Goal: Task Accomplishment & Management: Manage account settings

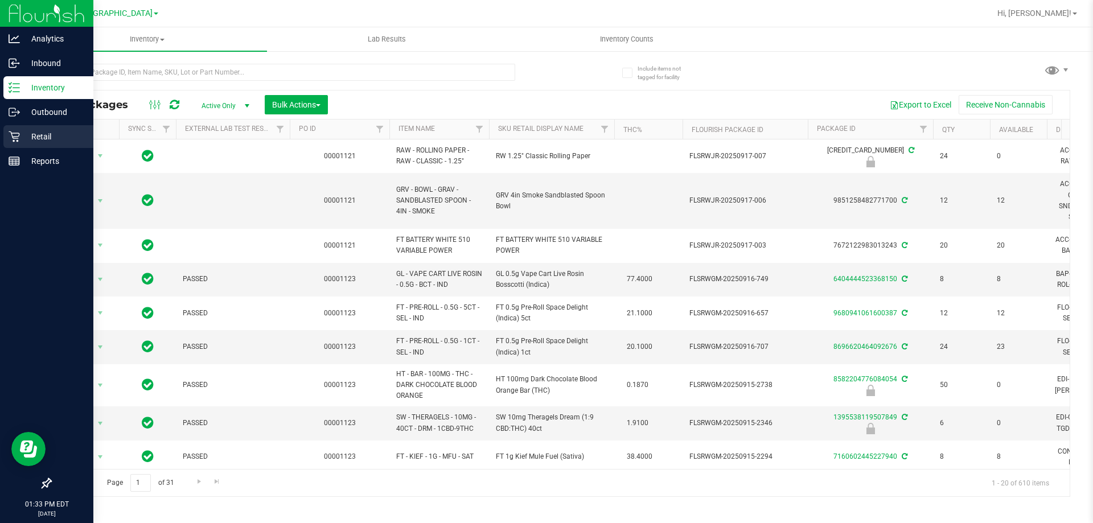
click at [13, 138] on icon at bounding box center [14, 136] width 11 height 11
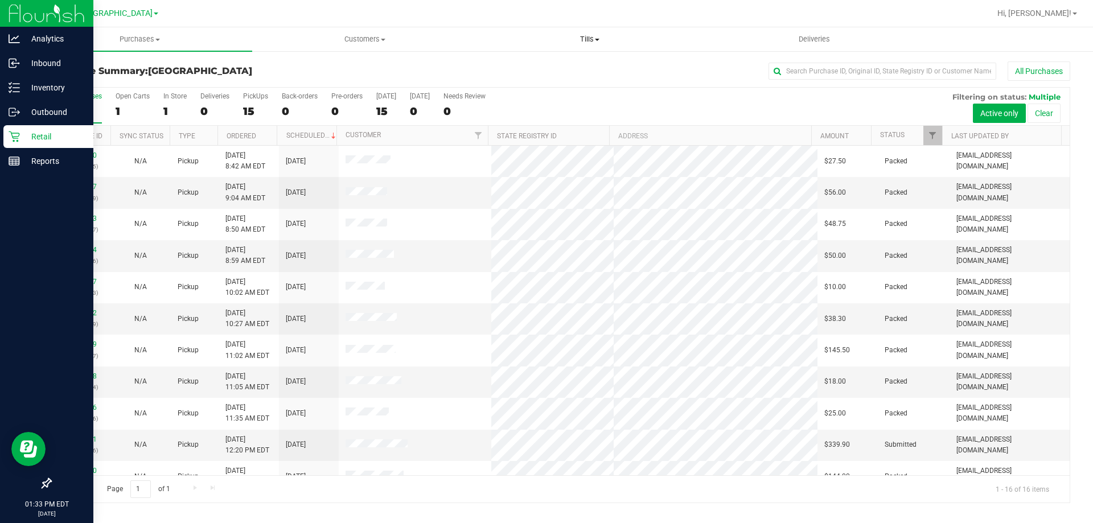
click at [585, 38] on span "Tills" at bounding box center [590, 39] width 224 height 10
click at [528, 67] on span "Manage tills" at bounding box center [515, 69] width 77 height 10
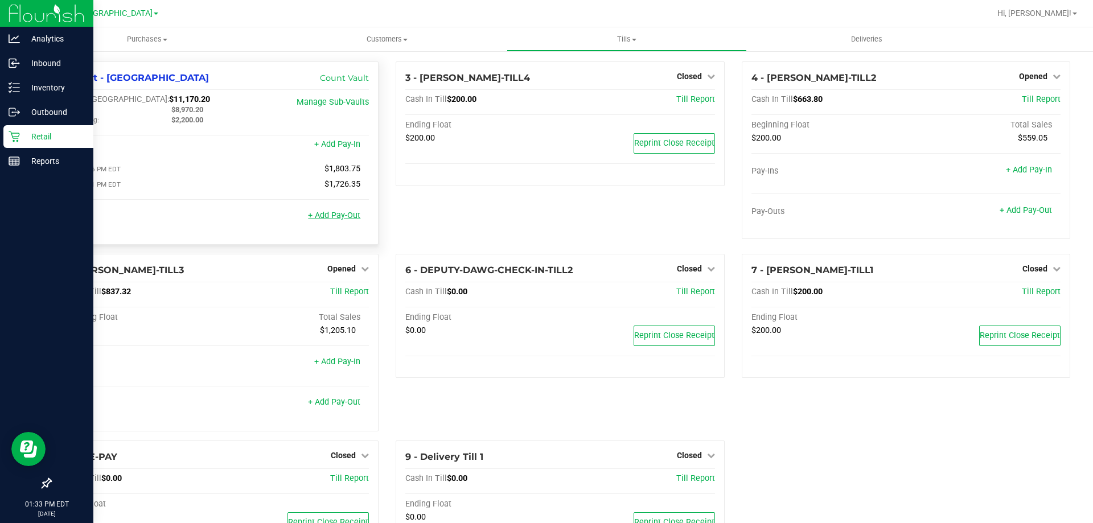
click at [348, 216] on link "+ Add Pay-Out" at bounding box center [334, 216] width 52 height 10
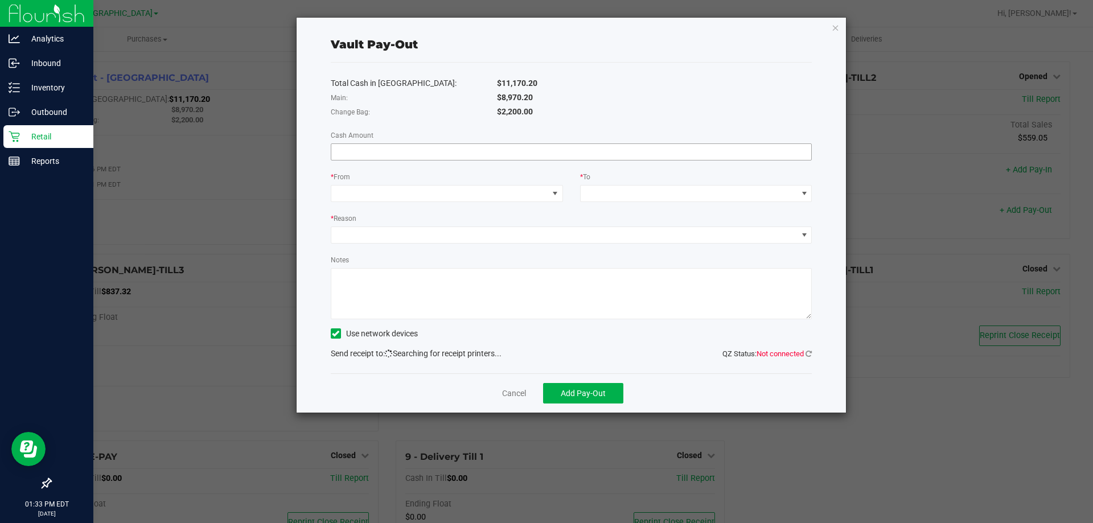
click at [409, 149] on input at bounding box center [571, 152] width 481 height 16
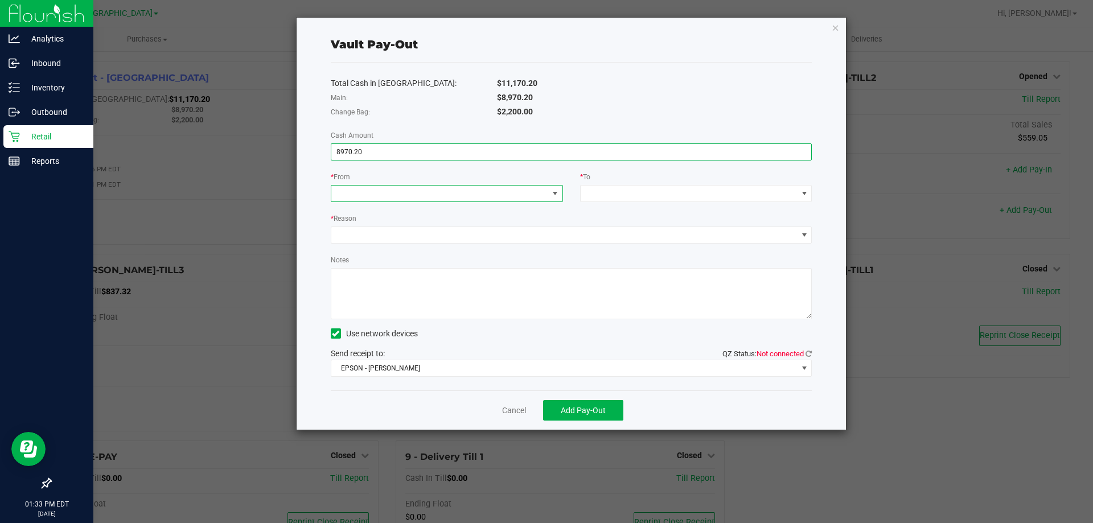
type input "$8,970.20"
click at [555, 196] on span at bounding box center [555, 193] width 9 height 9
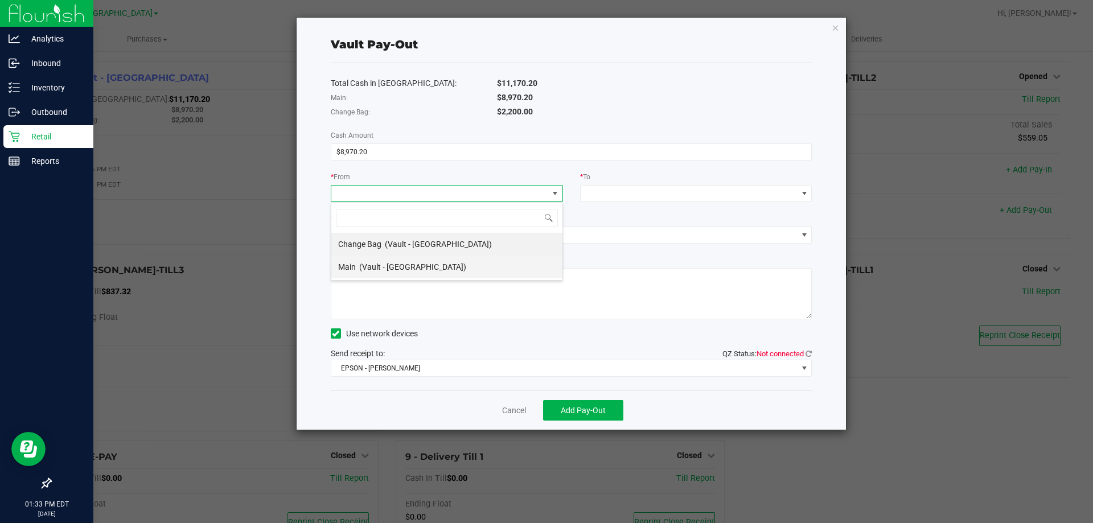
click at [401, 264] on span "(Vault - [GEOGRAPHIC_DATA])" at bounding box center [412, 267] width 107 height 9
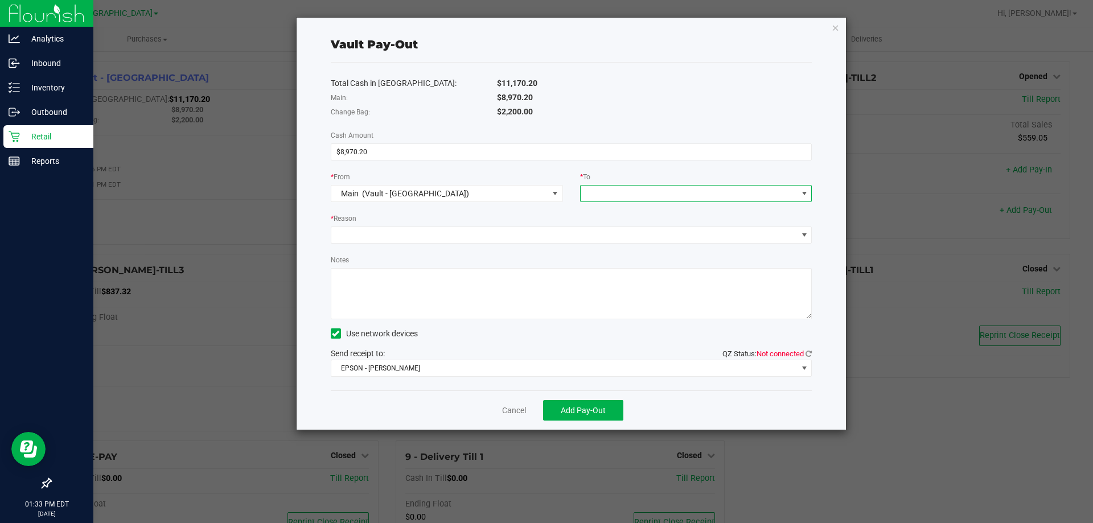
click at [612, 195] on span at bounding box center [689, 194] width 217 height 16
click at [613, 335] on span "Empyreal Transfer" at bounding box center [620, 335] width 64 height 9
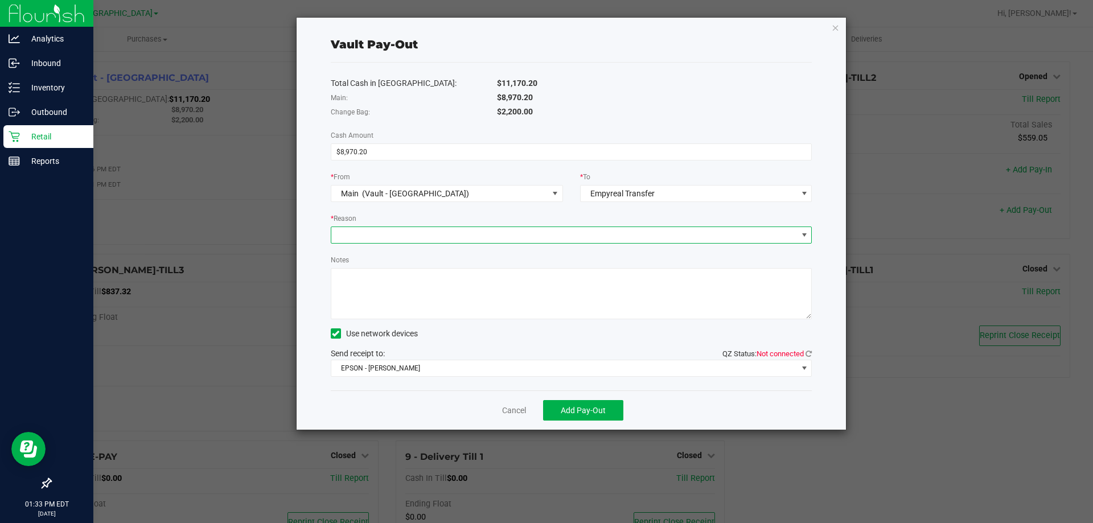
click at [443, 230] on span at bounding box center [564, 235] width 466 height 16
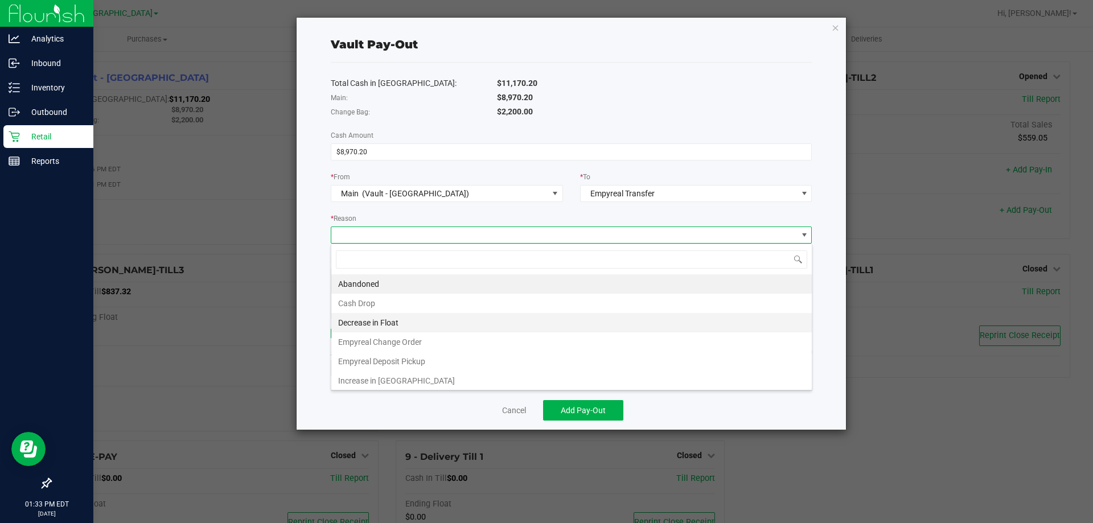
scroll to position [17, 481]
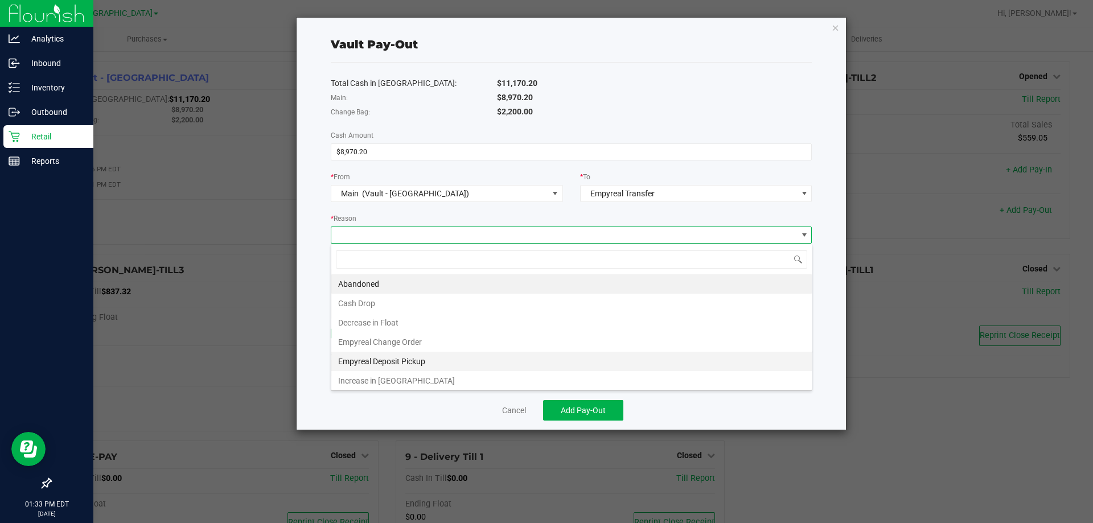
click at [397, 363] on li "Empyreal Deposit Pickup" at bounding box center [571, 361] width 481 height 19
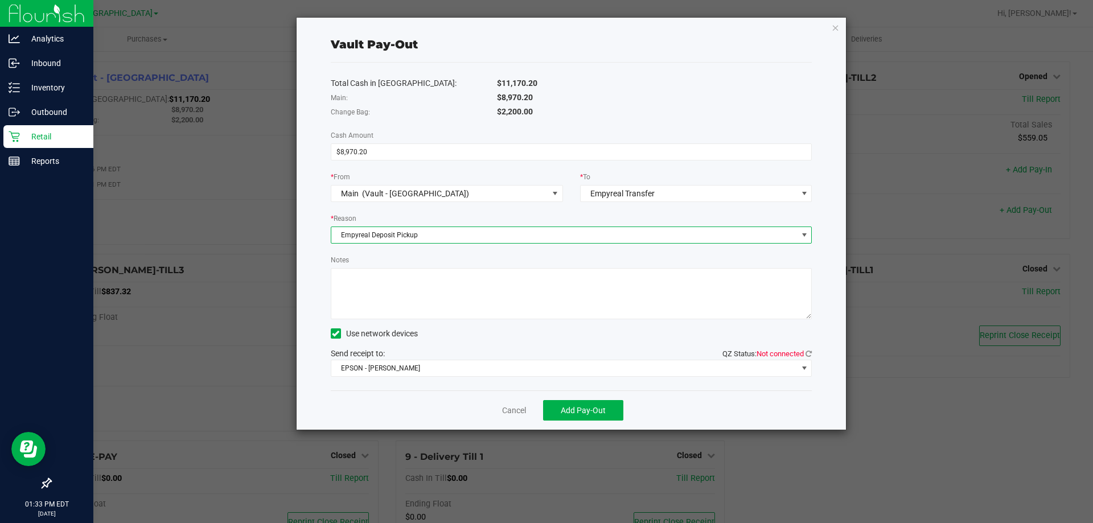
click at [371, 296] on textarea "Notes" at bounding box center [572, 293] width 482 height 51
type textarea "Deposit Dates: [DATE]-[DATE]"
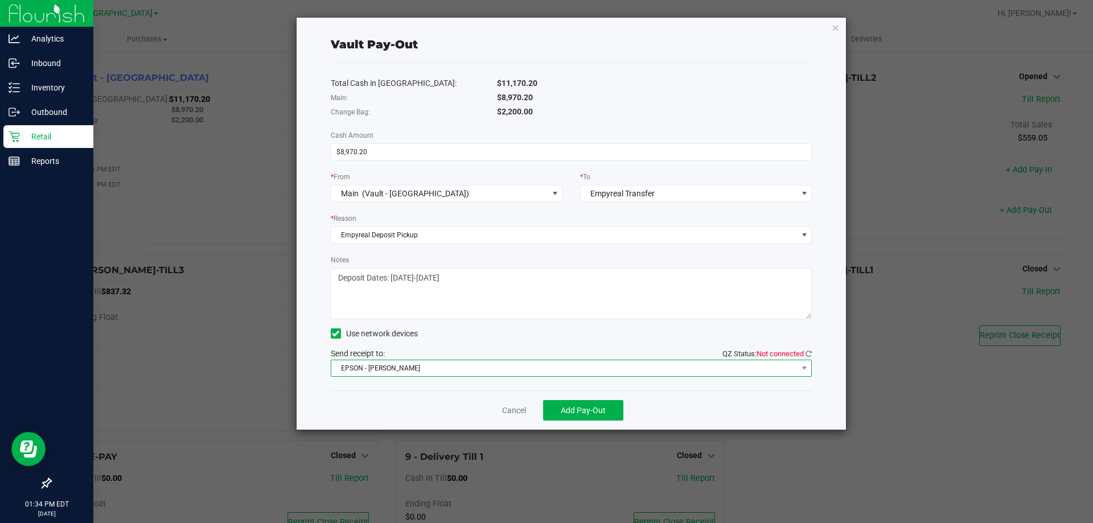
click at [409, 374] on span "EPSON - [PERSON_NAME]" at bounding box center [564, 368] width 466 height 16
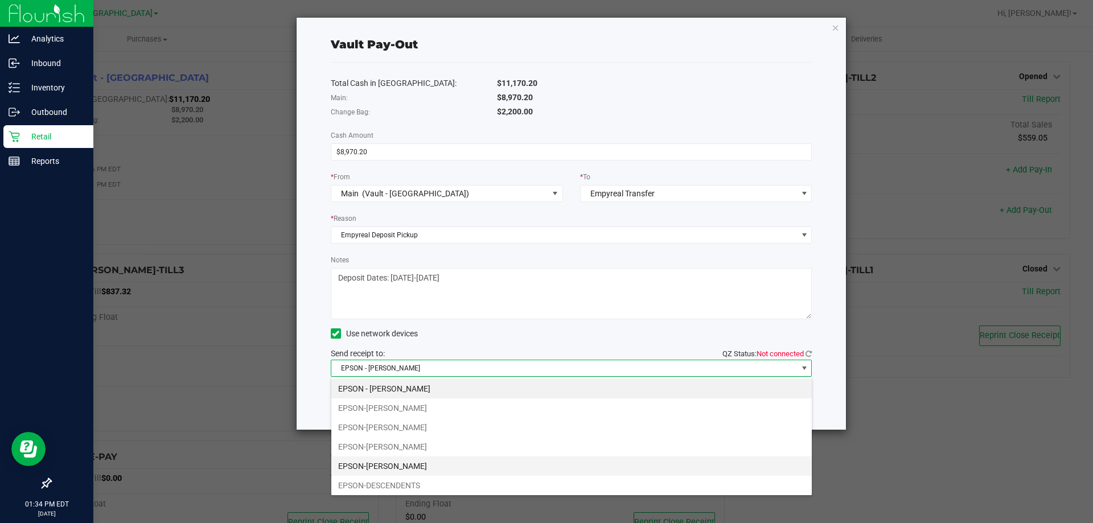
click at [398, 463] on li "EPSON-[PERSON_NAME]" at bounding box center [571, 466] width 481 height 19
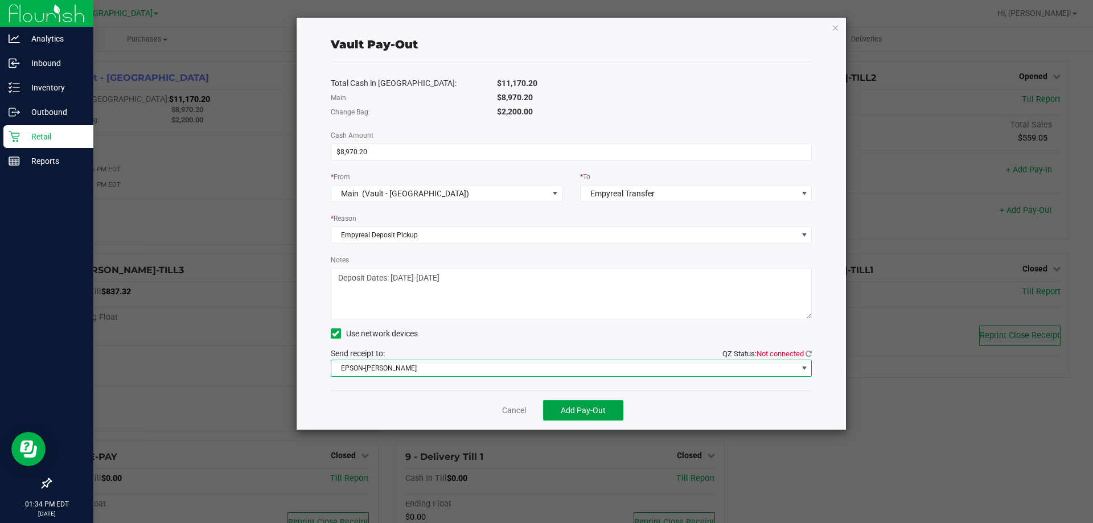
click at [586, 408] on span "Add Pay-Out" at bounding box center [583, 410] width 45 height 9
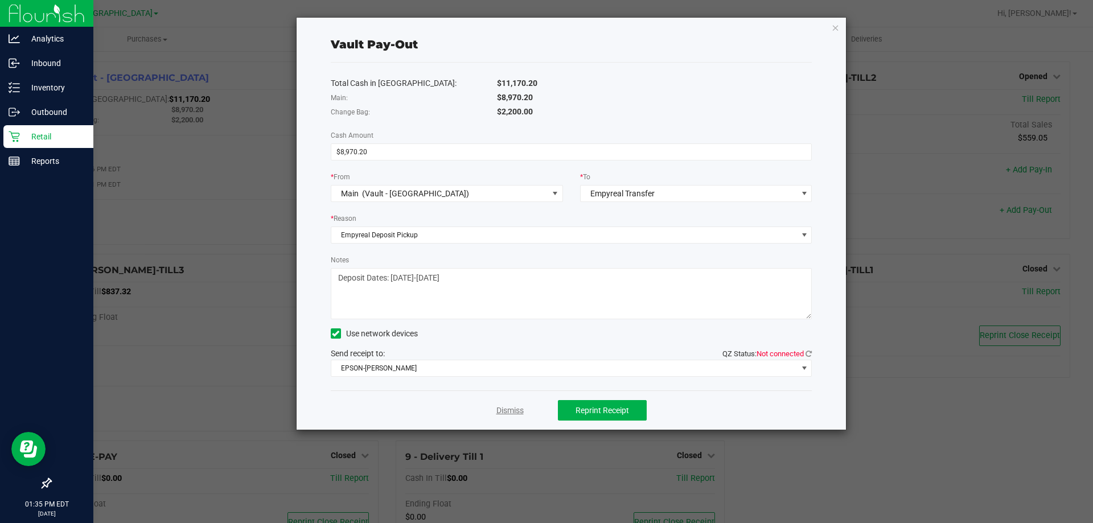
click at [508, 409] on link "Dismiss" at bounding box center [510, 411] width 27 height 12
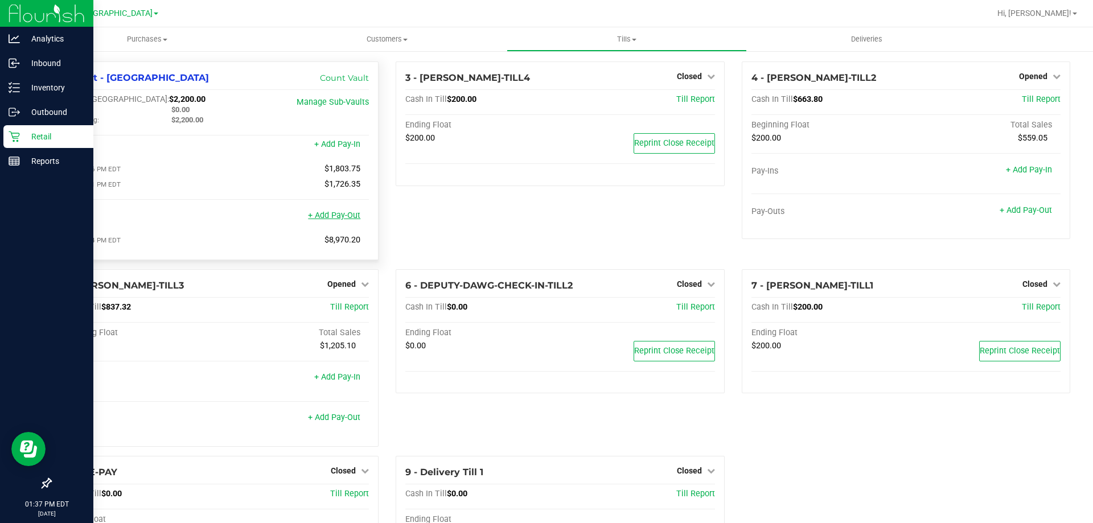
click at [342, 219] on link "+ Add Pay-Out" at bounding box center [334, 216] width 52 height 10
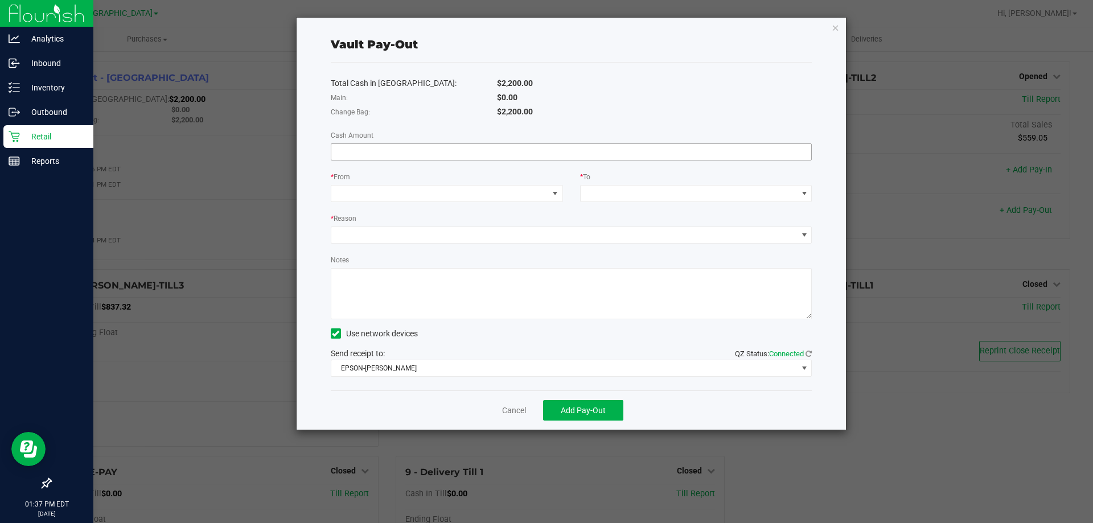
click at [372, 155] on input at bounding box center [571, 152] width 481 height 16
type input "$810.00"
click at [551, 193] on span at bounding box center [555, 193] width 9 height 9
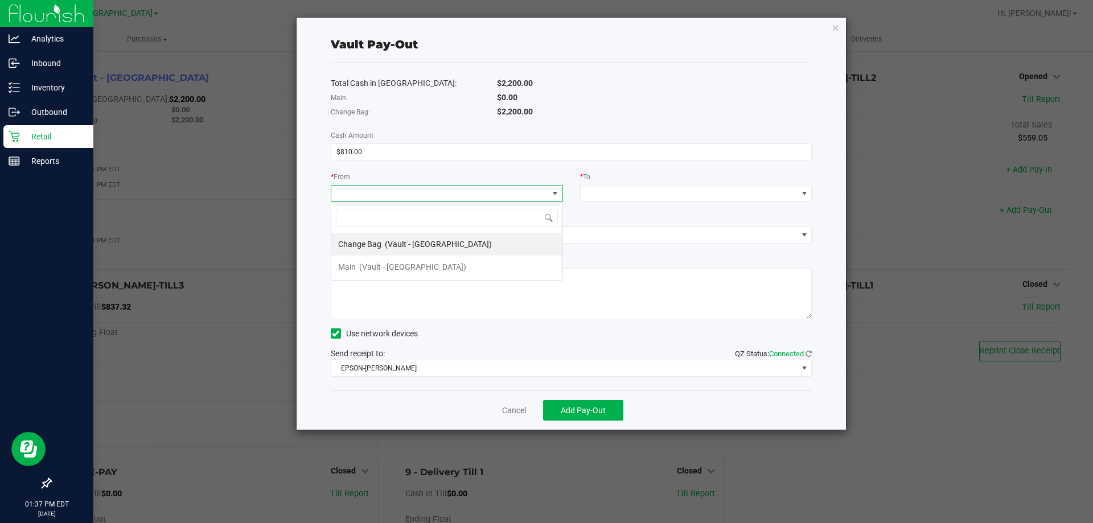
scroll to position [17, 232]
click at [413, 241] on span "(Vault - [GEOGRAPHIC_DATA])" at bounding box center [438, 244] width 107 height 9
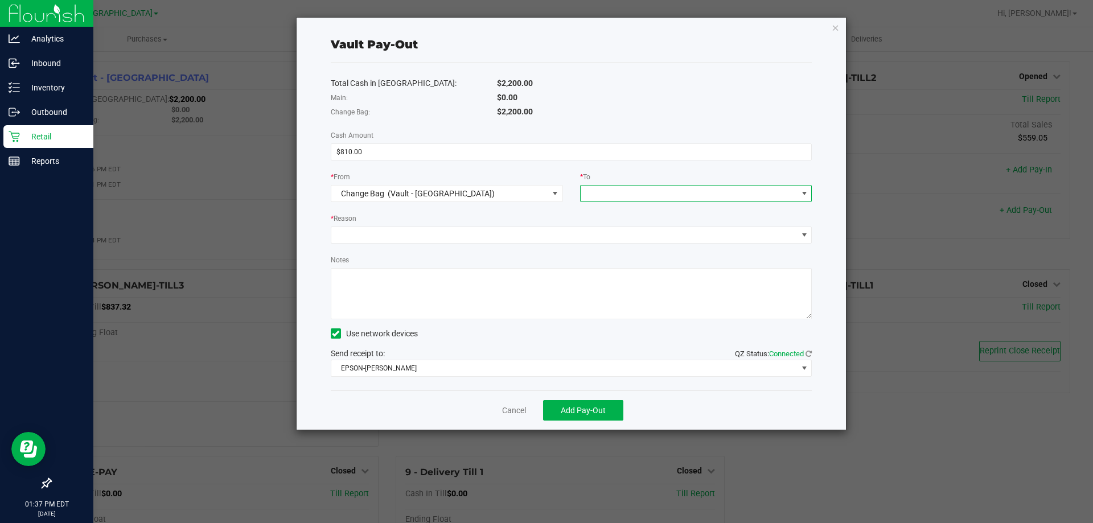
click at [611, 195] on span at bounding box center [689, 194] width 217 height 16
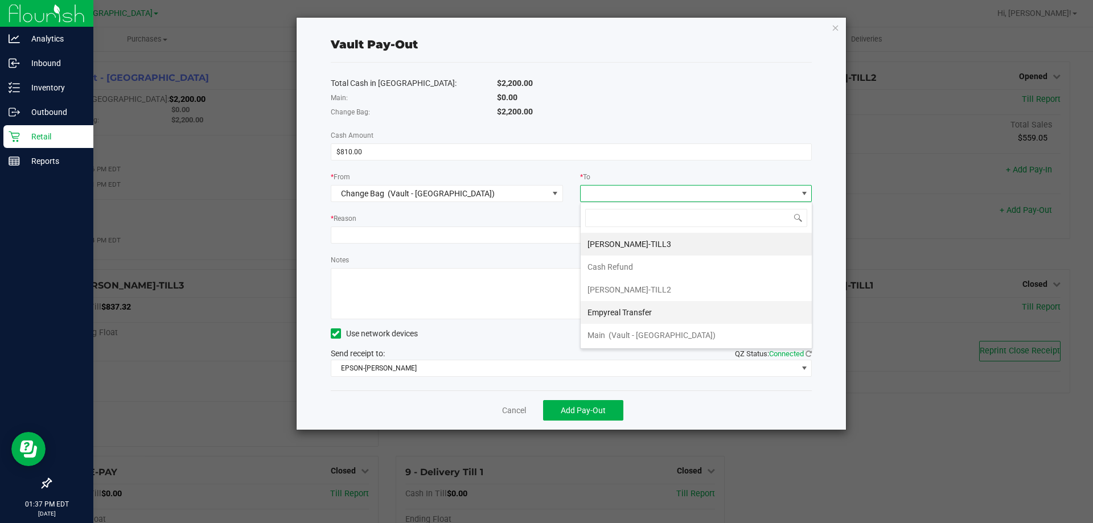
click at [625, 317] on span "Empyreal Transfer" at bounding box center [620, 312] width 64 height 9
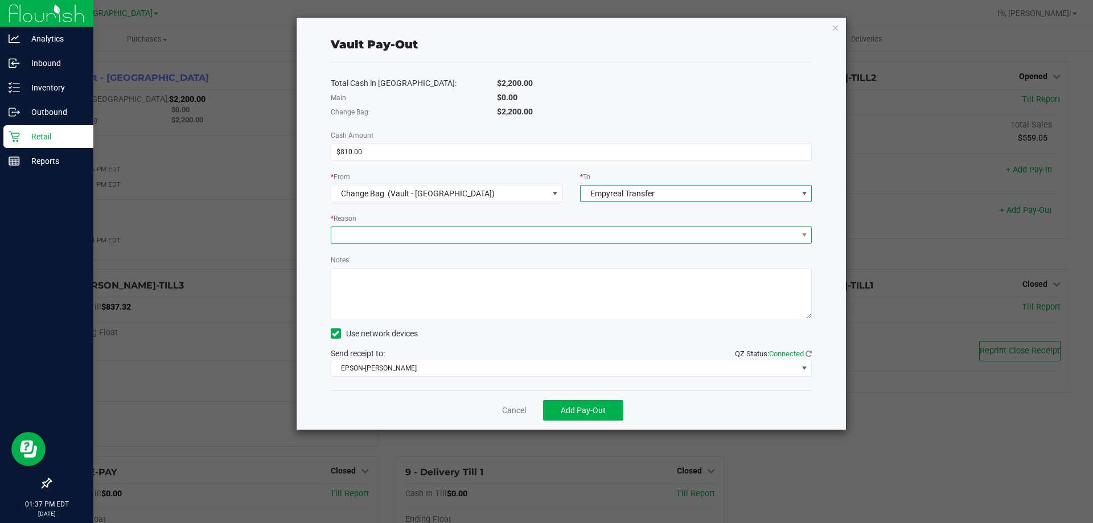
click at [437, 228] on span at bounding box center [564, 235] width 466 height 16
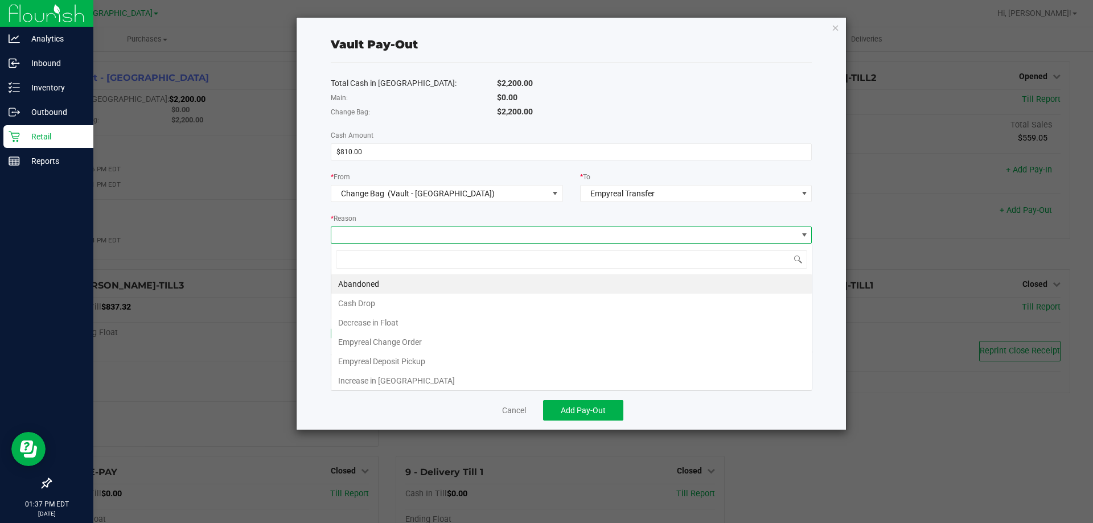
scroll to position [17, 481]
click at [397, 344] on li "Empyreal Change Order" at bounding box center [571, 342] width 481 height 19
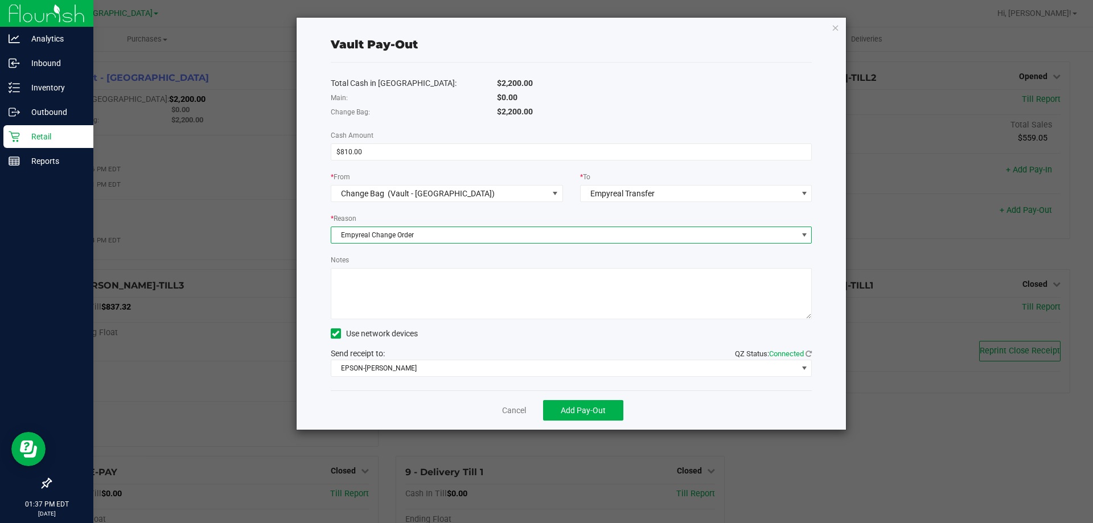
click at [363, 291] on textarea "Notes" at bounding box center [572, 293] width 482 height 51
type textarea "Change Order request for $810"
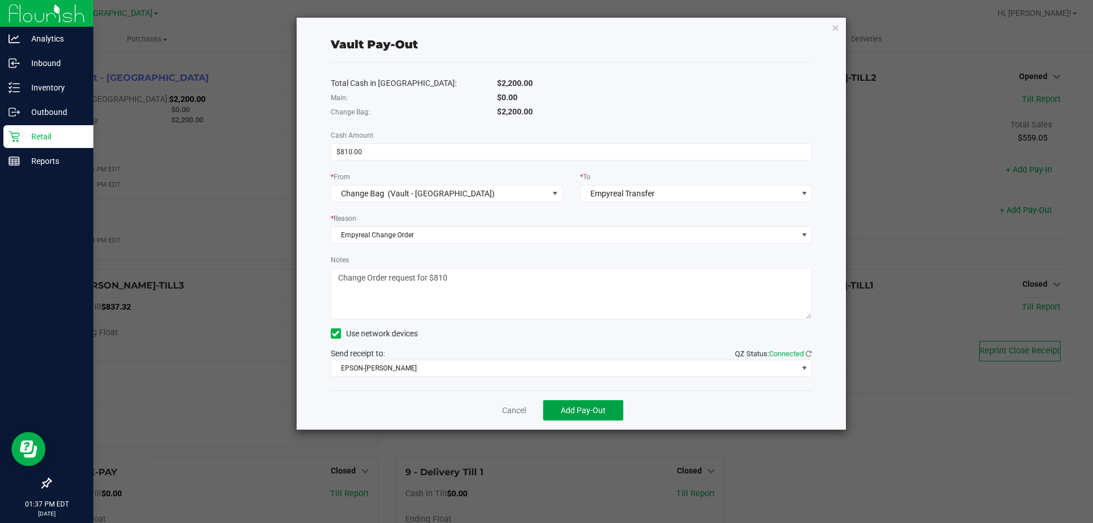
click at [593, 411] on span "Add Pay-Out" at bounding box center [583, 410] width 45 height 9
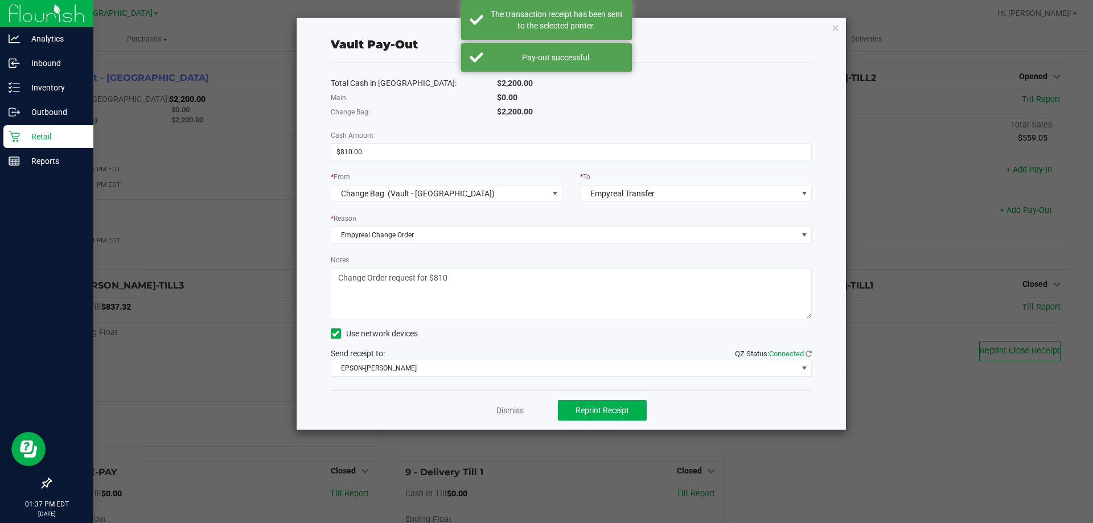
click at [509, 413] on link "Dismiss" at bounding box center [510, 411] width 27 height 12
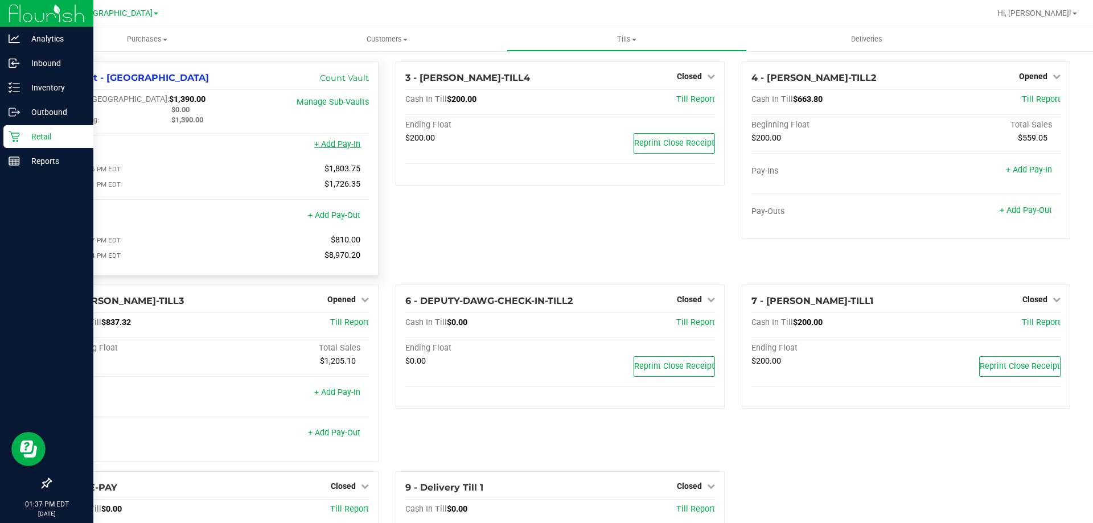
click at [339, 147] on link "+ Add Pay-In" at bounding box center [337, 145] width 46 height 10
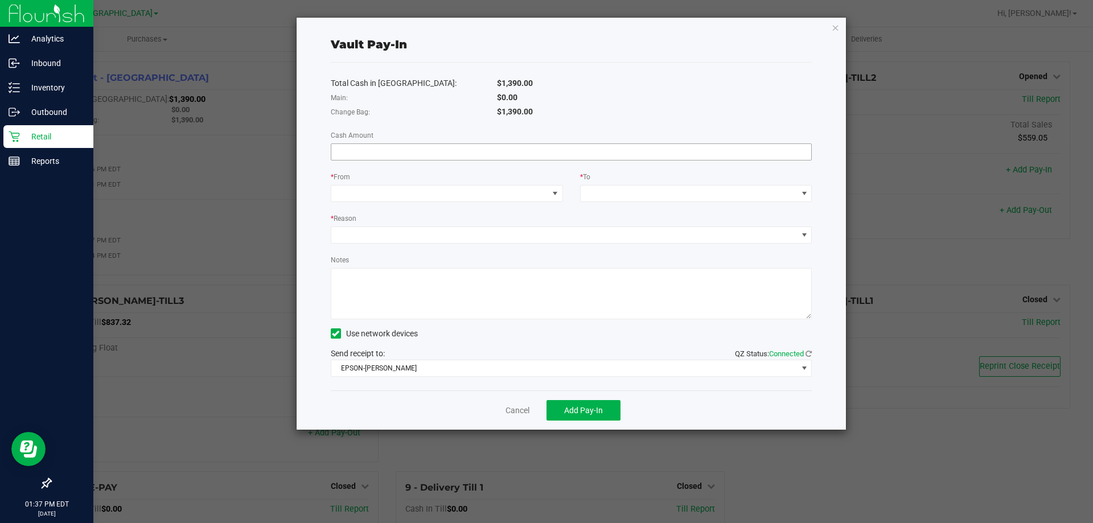
click at [388, 153] on input at bounding box center [571, 152] width 481 height 16
type input "$810.00"
click at [413, 194] on span at bounding box center [439, 194] width 217 height 16
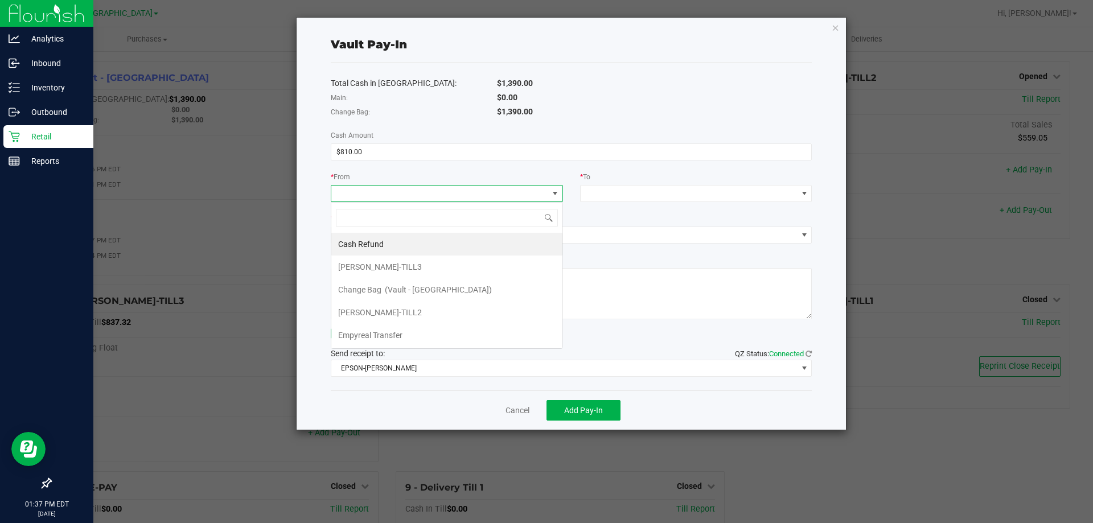
scroll to position [17, 232]
click at [401, 340] on div "Empyreal Transfer" at bounding box center [371, 335] width 66 height 21
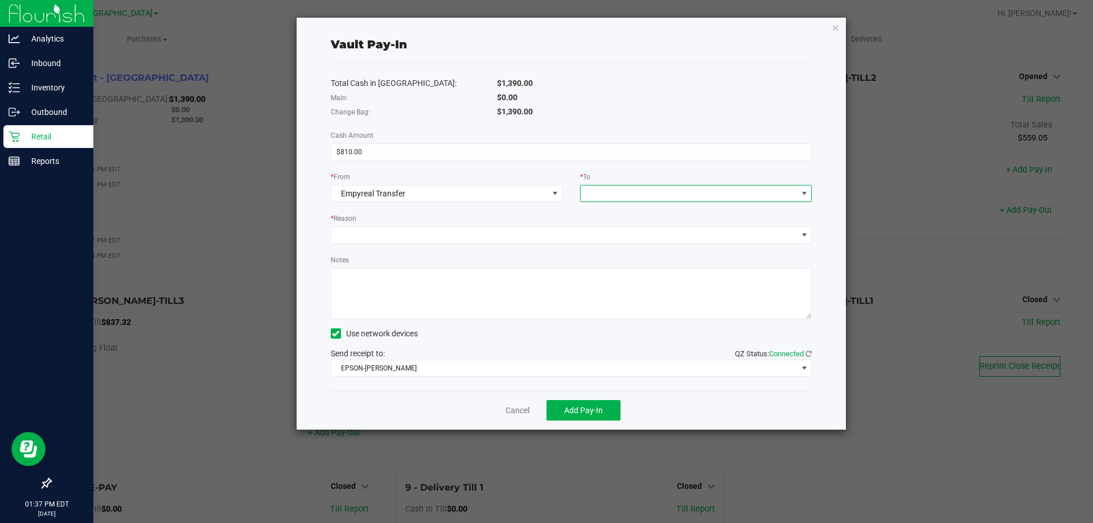
click at [594, 194] on span at bounding box center [689, 194] width 217 height 16
click at [604, 240] on span "Change Bag" at bounding box center [609, 244] width 43 height 9
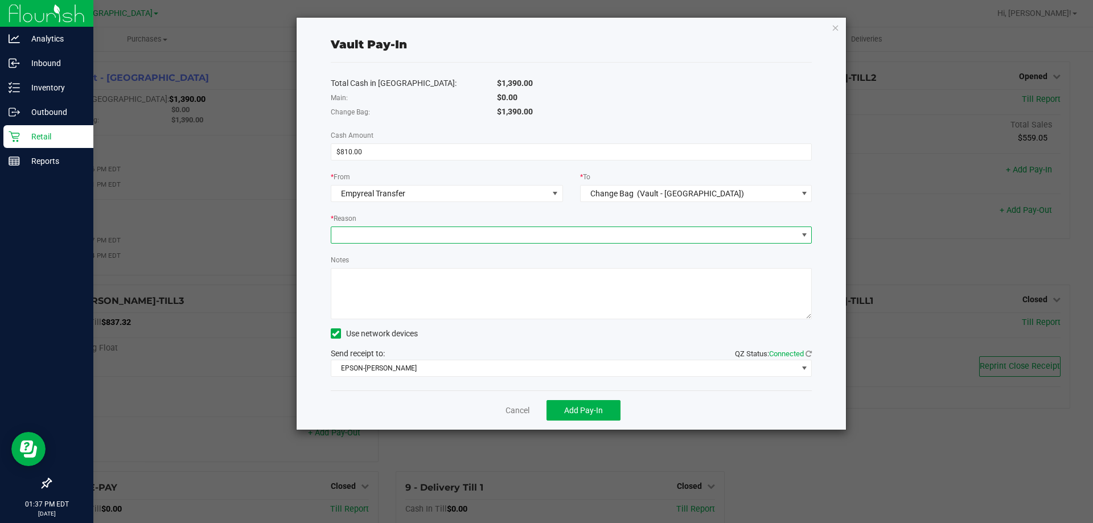
click at [571, 232] on span at bounding box center [564, 235] width 466 height 16
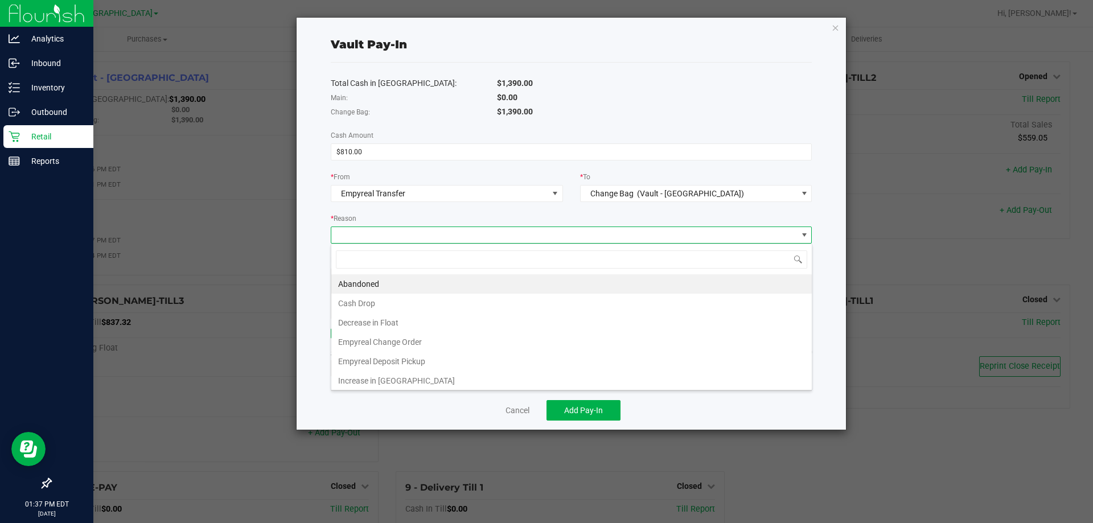
scroll to position [17, 481]
click at [425, 335] on li "Empyreal Change Order" at bounding box center [571, 342] width 481 height 19
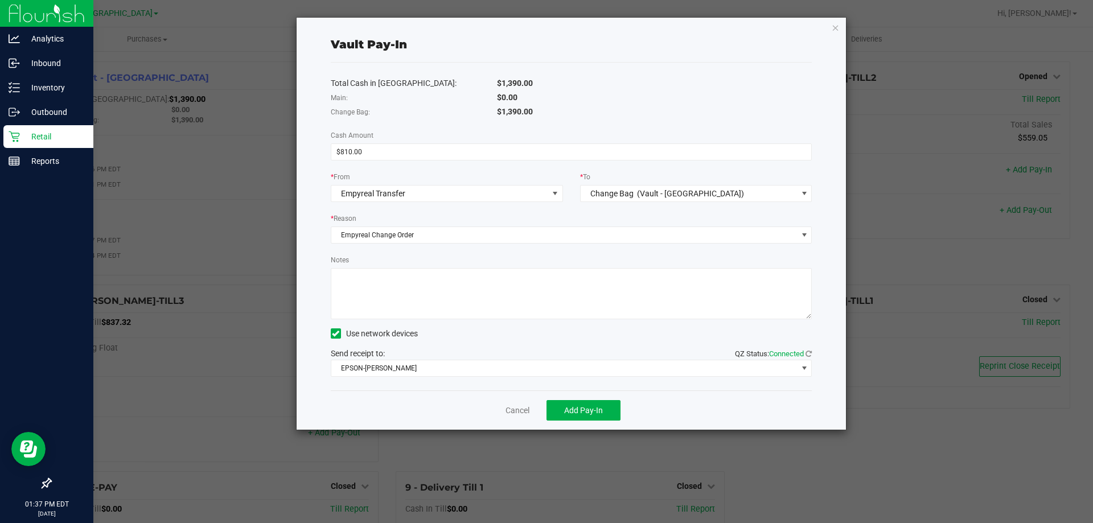
click at [407, 293] on textarea "Notes" at bounding box center [572, 293] width 482 height 51
type textarea "Change Order drop off for $810"
click at [609, 413] on button "Add Pay-In" at bounding box center [584, 410] width 74 height 21
click at [511, 411] on link "Dismiss" at bounding box center [510, 411] width 27 height 12
